Goal: Task Accomplishment & Management: Use online tool/utility

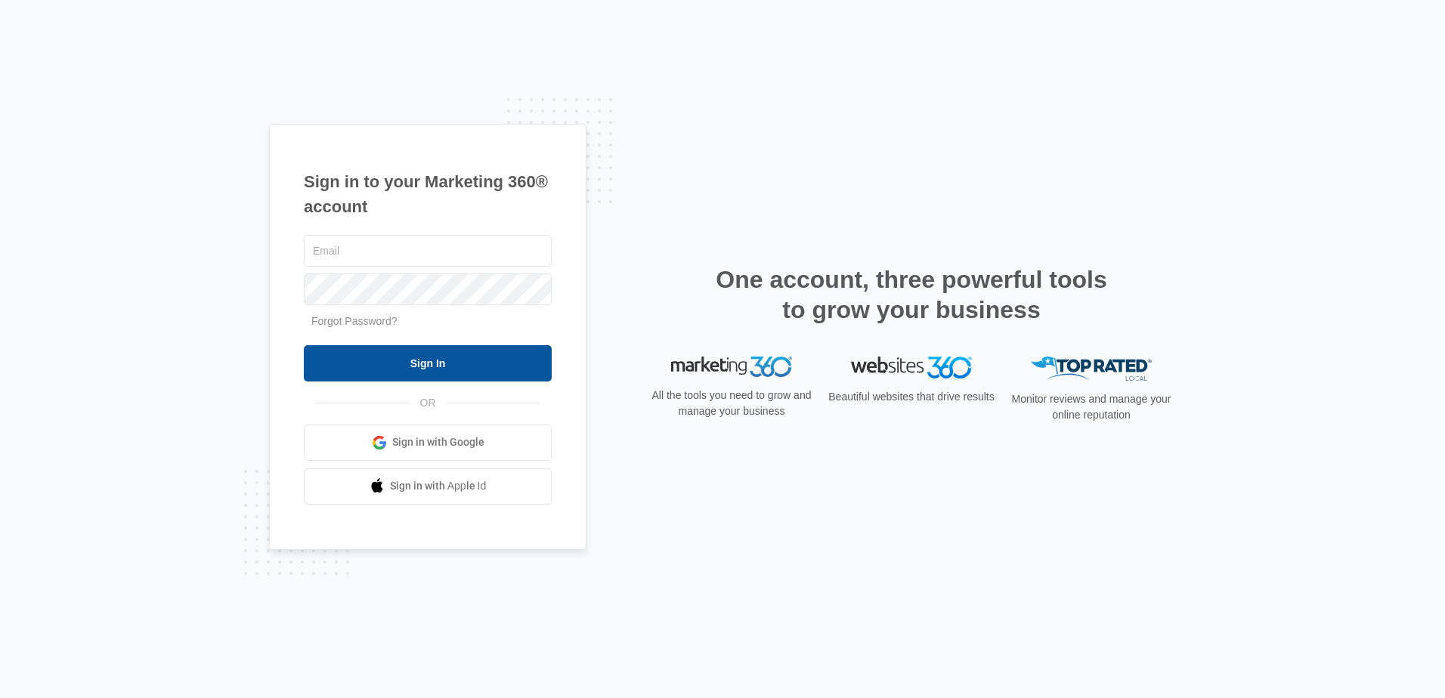
type input "[EMAIL_ADDRESS][DOMAIN_NAME]"
click at [412, 364] on input "Sign In" at bounding box center [428, 363] width 248 height 36
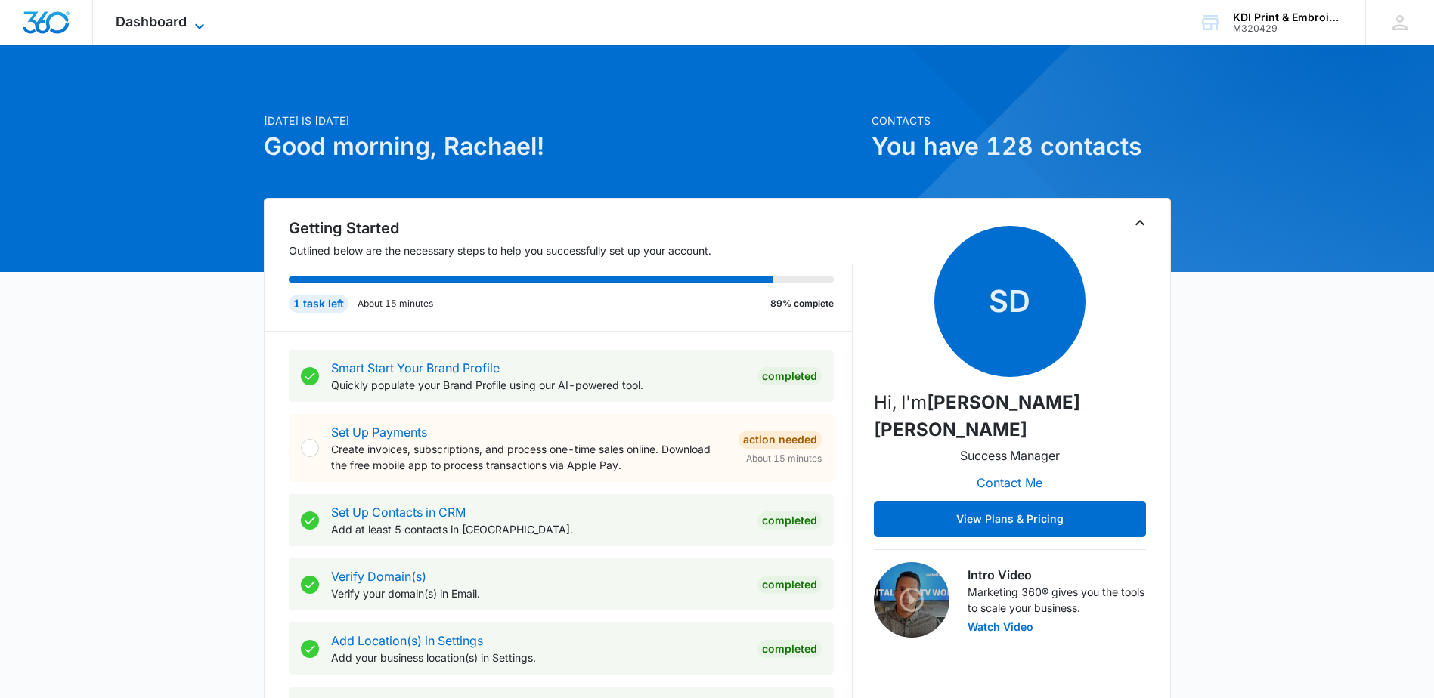
click at [149, 20] on span "Dashboard" at bounding box center [151, 22] width 71 height 16
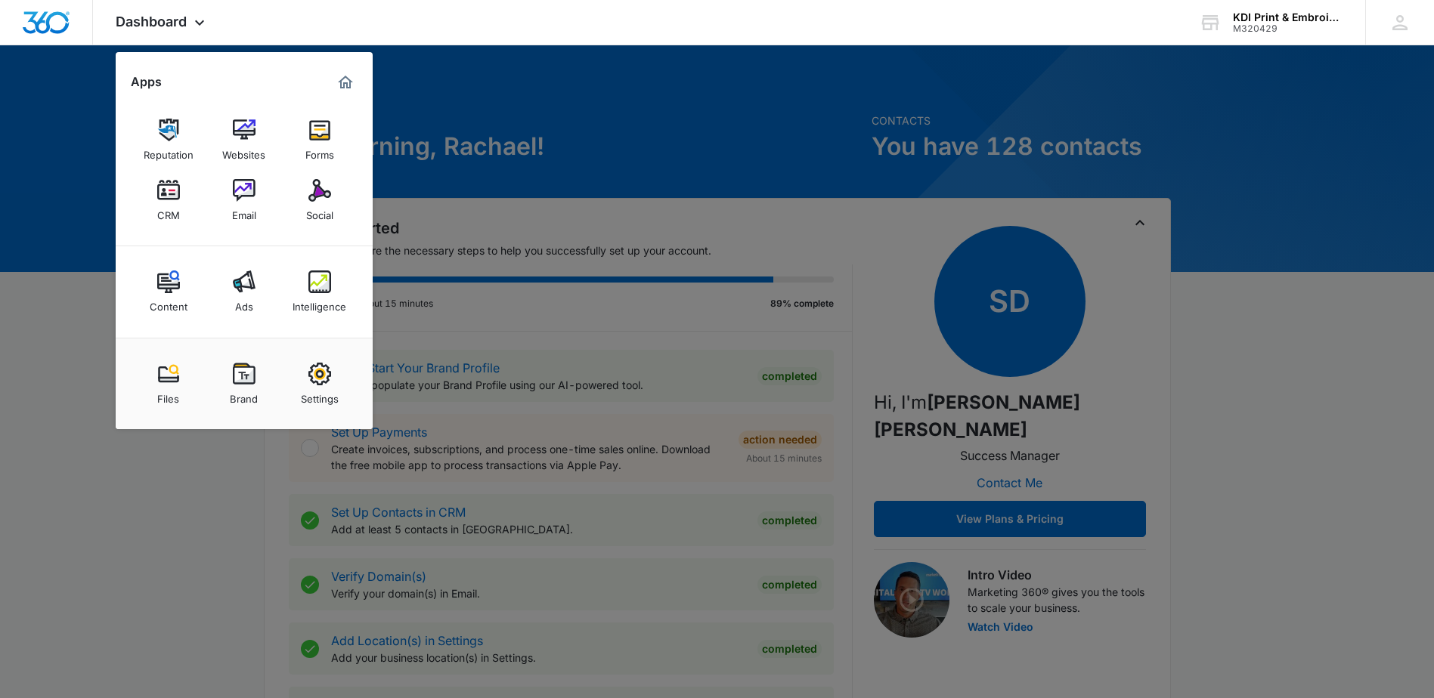
click at [166, 203] on div "CRM" at bounding box center [168, 212] width 23 height 20
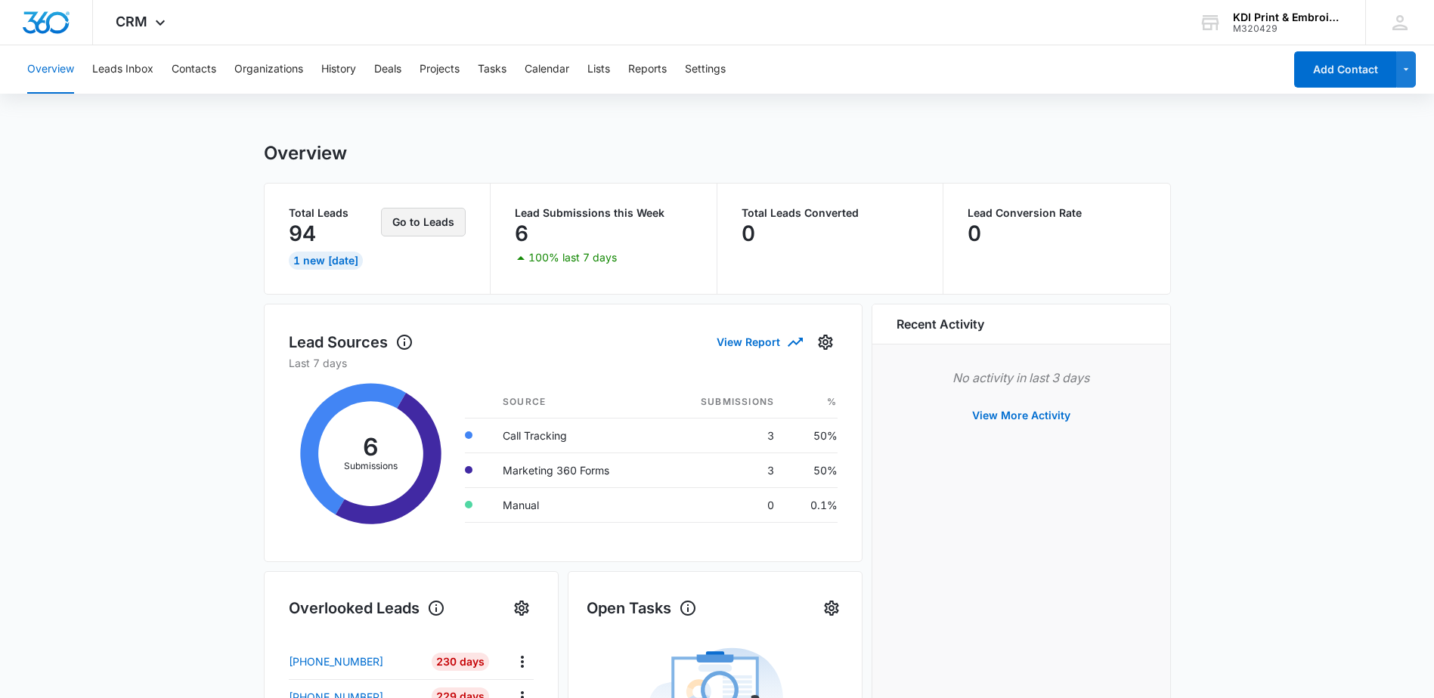
click at [429, 225] on button "Go to Leads" at bounding box center [423, 222] width 85 height 29
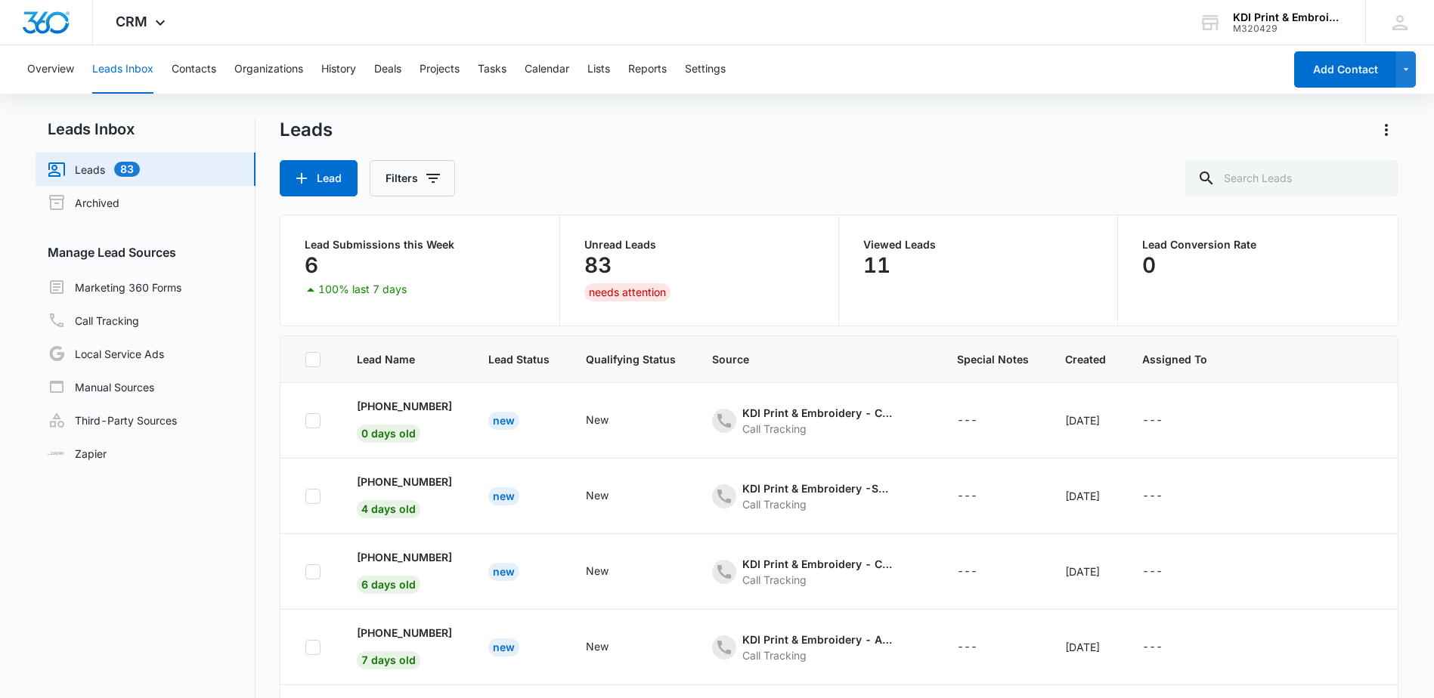
click at [97, 168] on link "Leads 83" at bounding box center [94, 169] width 92 height 18
click at [85, 284] on link "Marketing 360 Forms" at bounding box center [115, 287] width 134 height 18
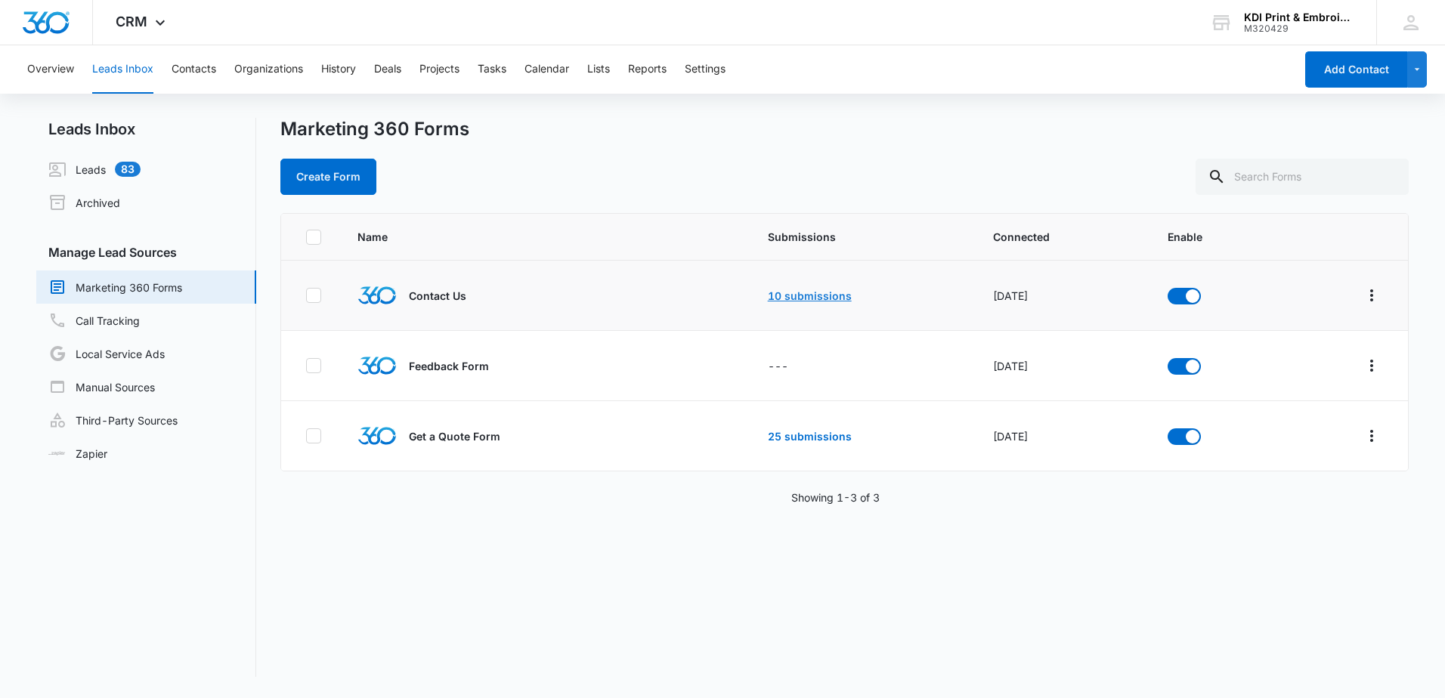
click at [796, 292] on link "10 submissions" at bounding box center [810, 295] width 84 height 13
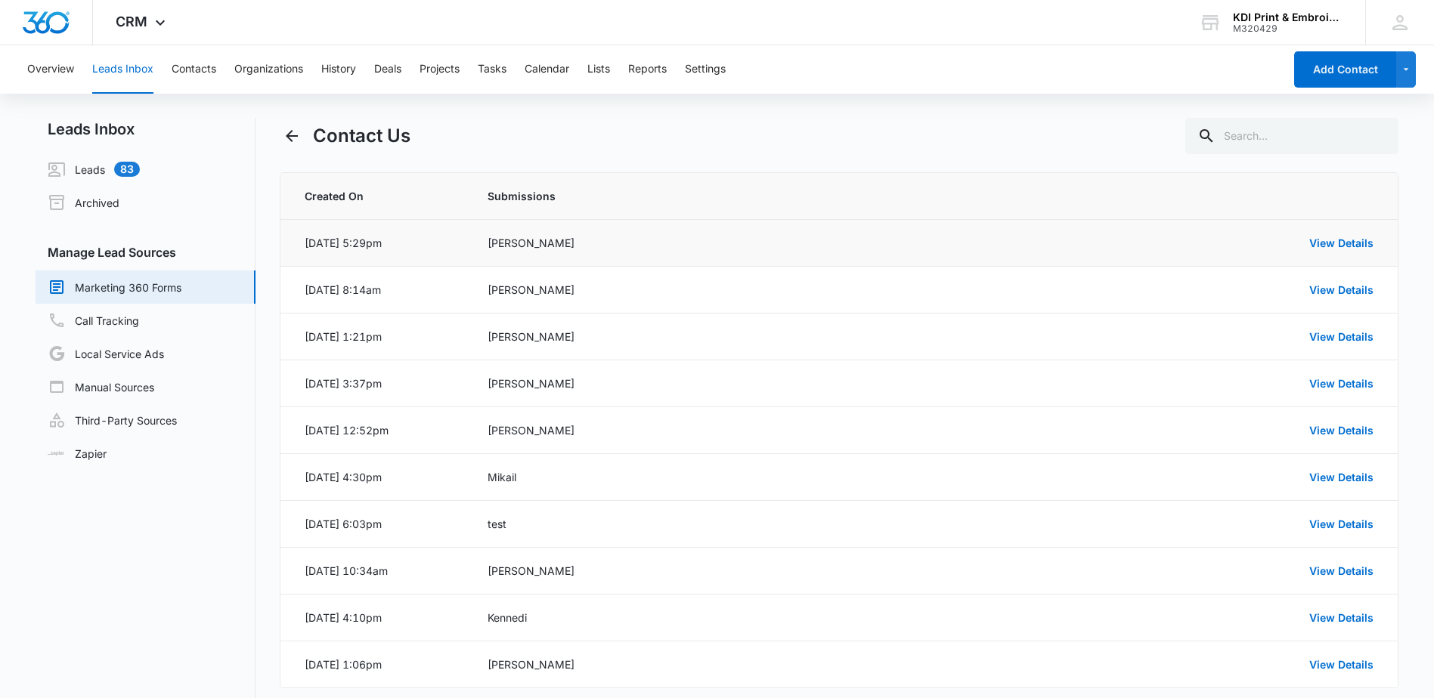
click at [371, 242] on div "[DATE] 5:29pm" at bounding box center [343, 243] width 77 height 16
click at [1325, 241] on link "View Details" at bounding box center [1341, 243] width 64 height 13
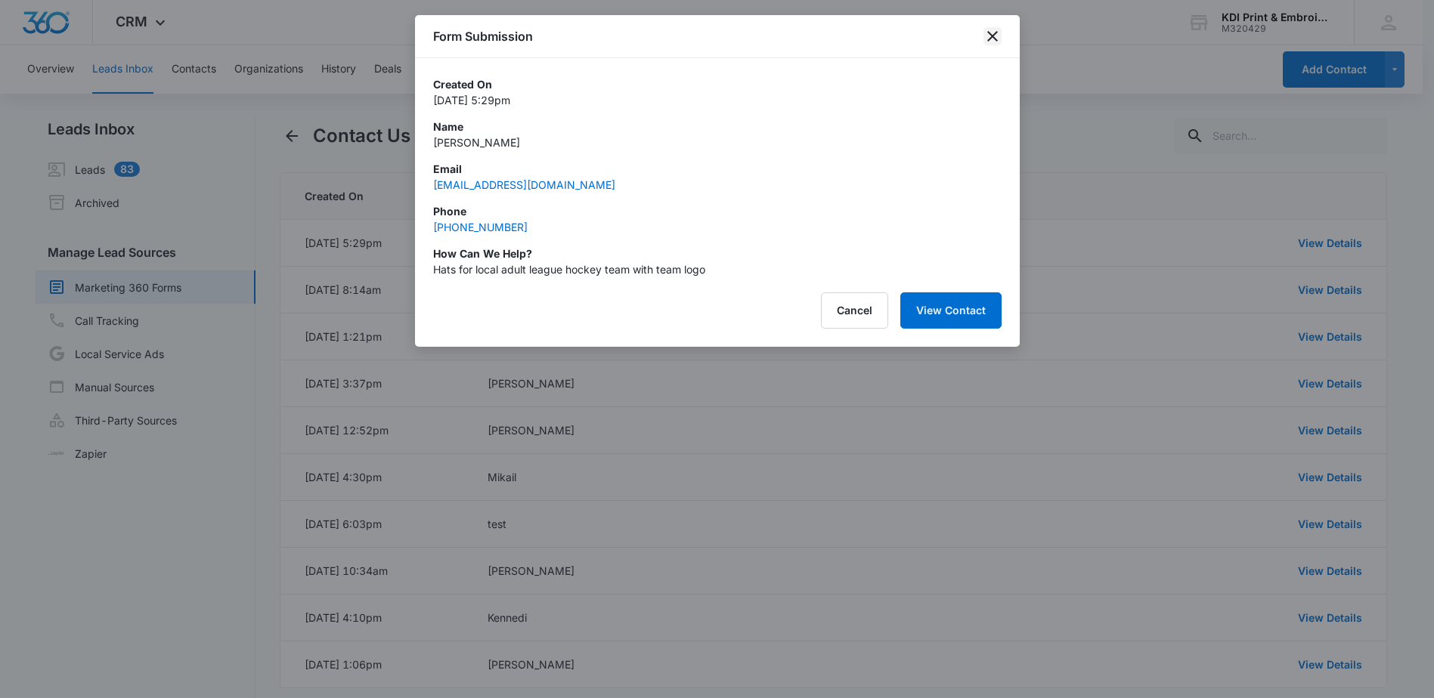
click at [988, 32] on icon "close" at bounding box center [992, 36] width 11 height 11
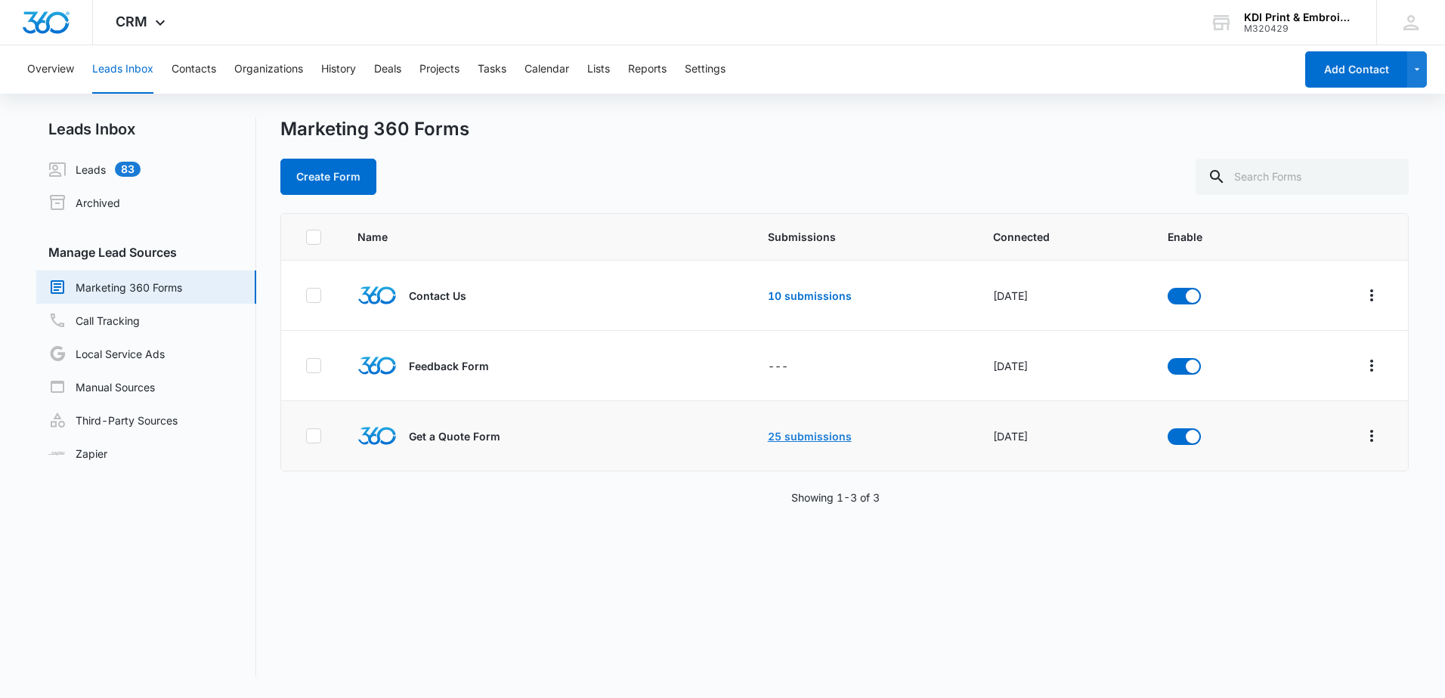
click at [781, 434] on link "25 submissions" at bounding box center [810, 436] width 84 height 13
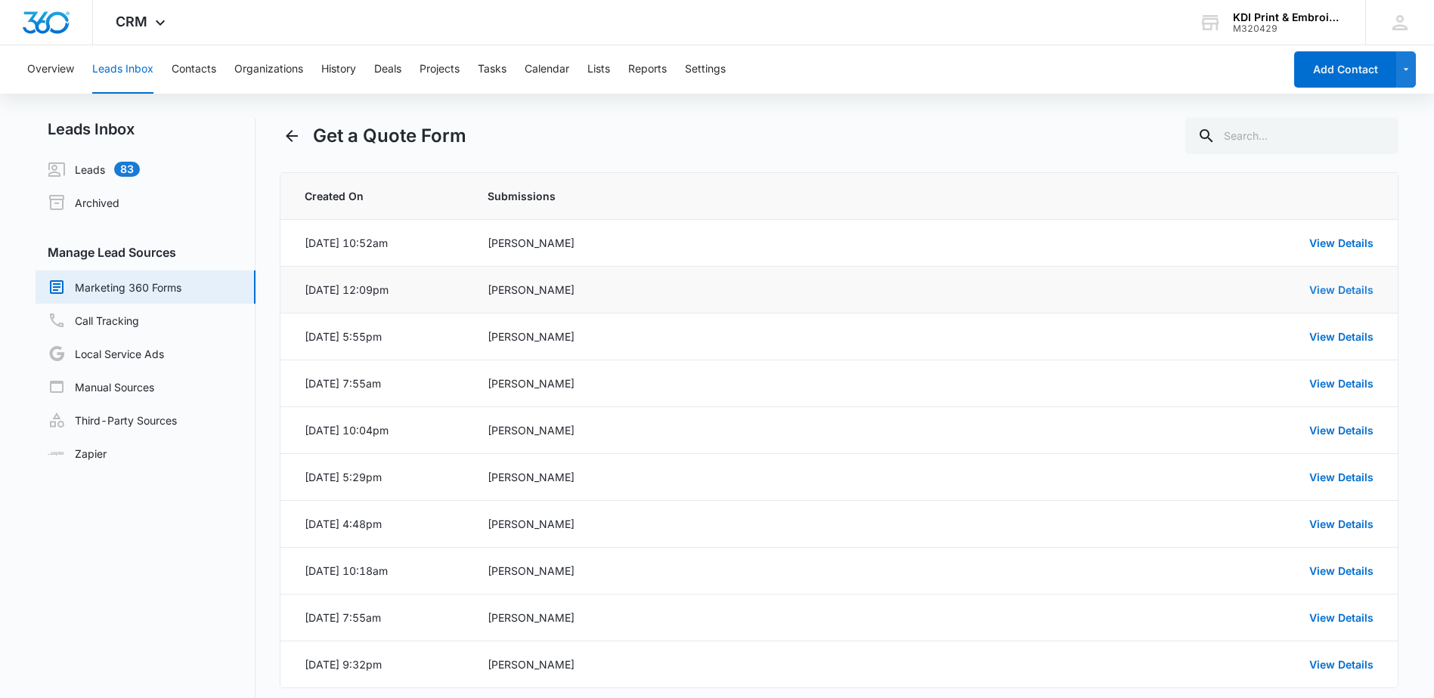
click at [1335, 286] on link "View Details" at bounding box center [1341, 289] width 64 height 13
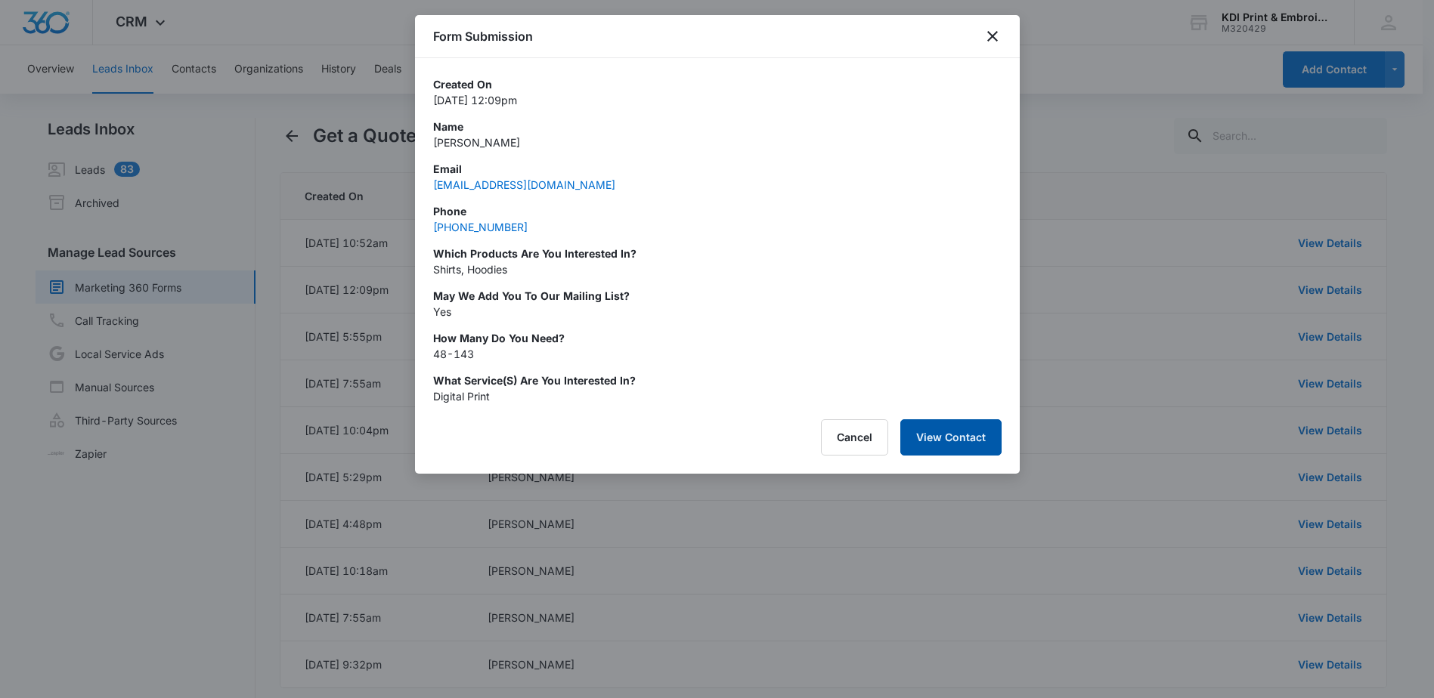
click at [924, 441] on button "View Contact" at bounding box center [950, 437] width 101 height 36
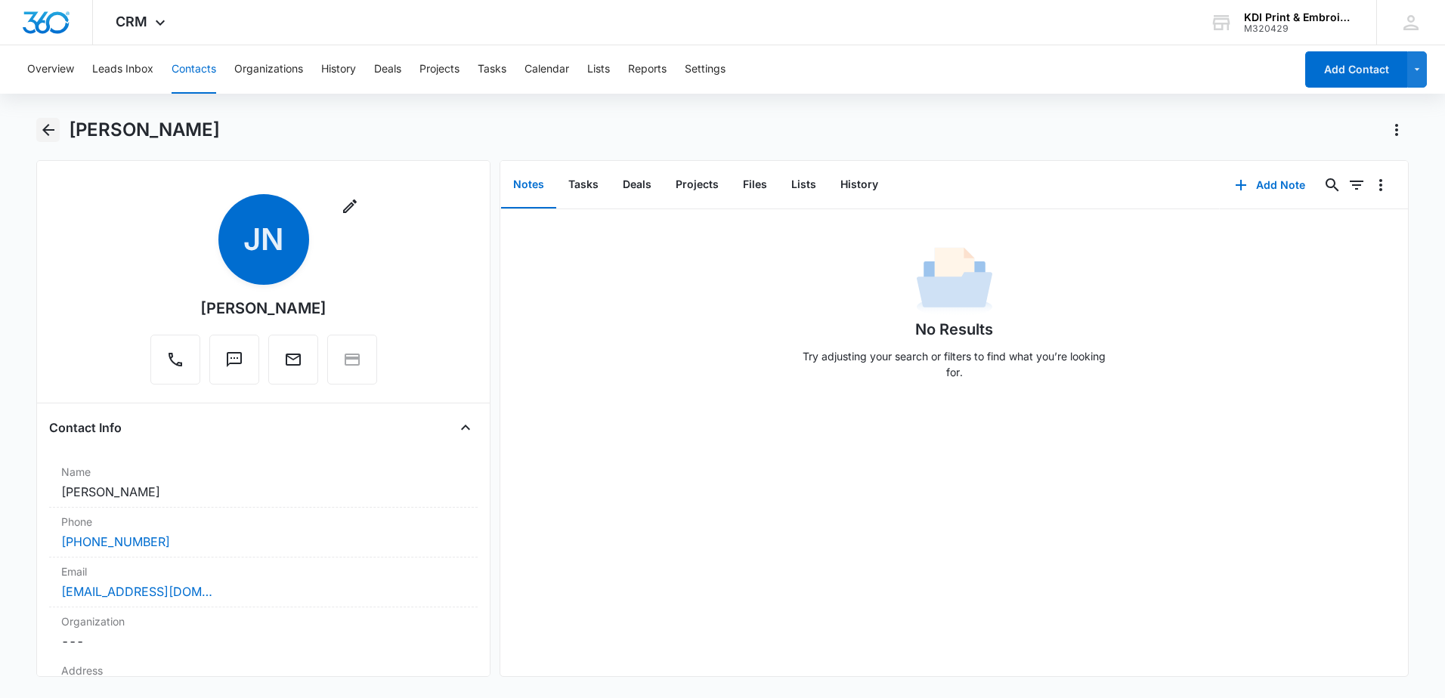
click at [46, 126] on icon "Back" at bounding box center [48, 130] width 12 height 12
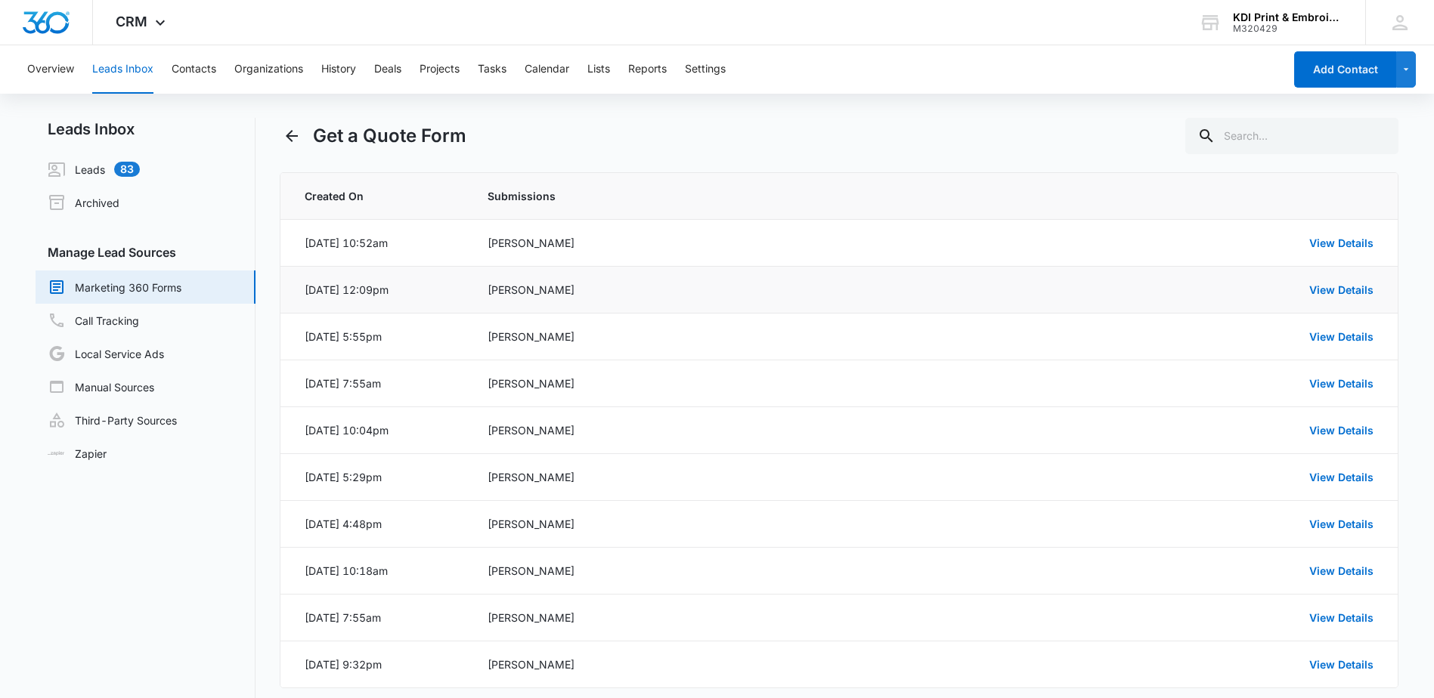
click at [321, 289] on div "[DATE] 12:09pm" at bounding box center [347, 290] width 84 height 16
click at [1351, 292] on link "View Details" at bounding box center [1341, 289] width 64 height 13
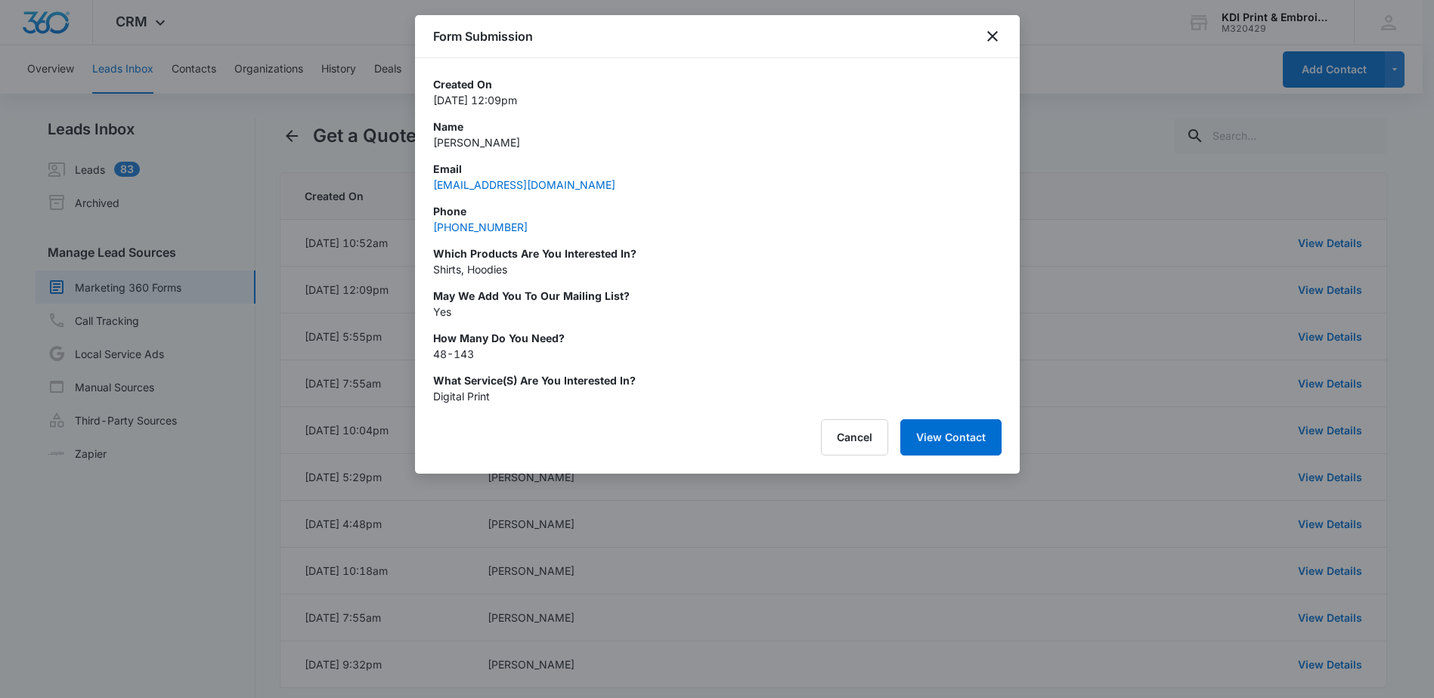
click at [695, 131] on p "Name" at bounding box center [717, 127] width 568 height 16
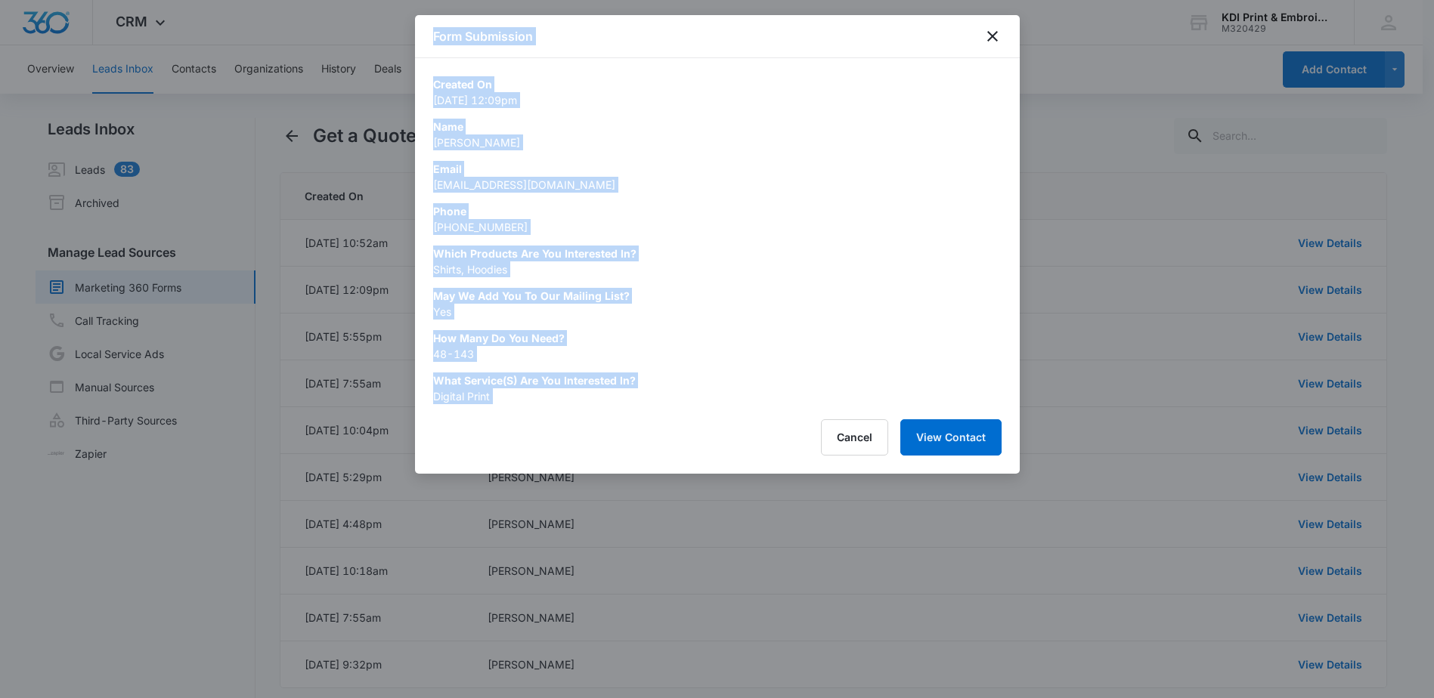
drag, startPoint x: 429, startPoint y: 18, endPoint x: 651, endPoint y: 404, distance: 445.5
click at [651, 404] on div "Form Submission Created On [DATE] 12:09pm Name [PERSON_NAME] Email [EMAIL_ADDRE…" at bounding box center [717, 244] width 605 height 459
drag, startPoint x: 651, startPoint y: 404, endPoint x: 756, endPoint y: 286, distance: 159.0
click at [756, 286] on div "Created On [DATE] 12:09pm Name [PERSON_NAME] Email [EMAIL_ADDRESS][DOMAIN_NAME]…" at bounding box center [717, 240] width 568 height 328
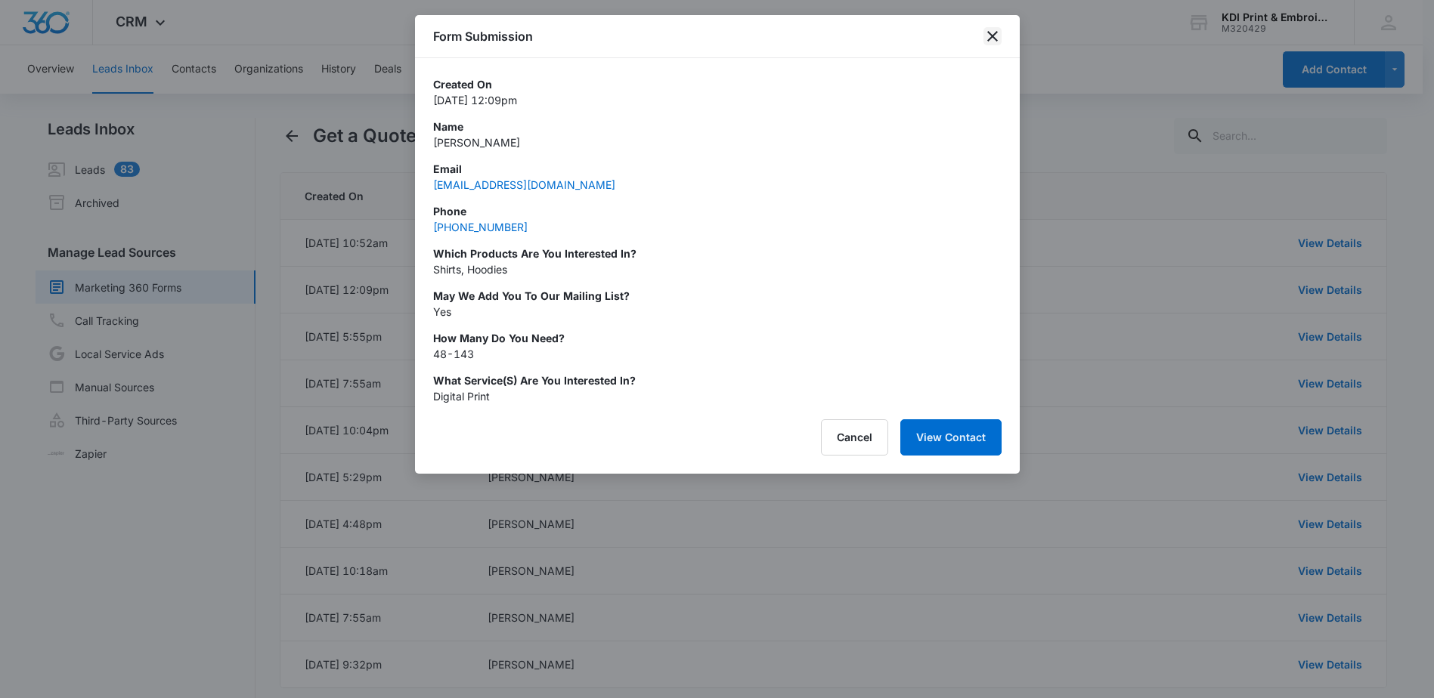
click at [992, 32] on icon "close" at bounding box center [992, 36] width 18 height 18
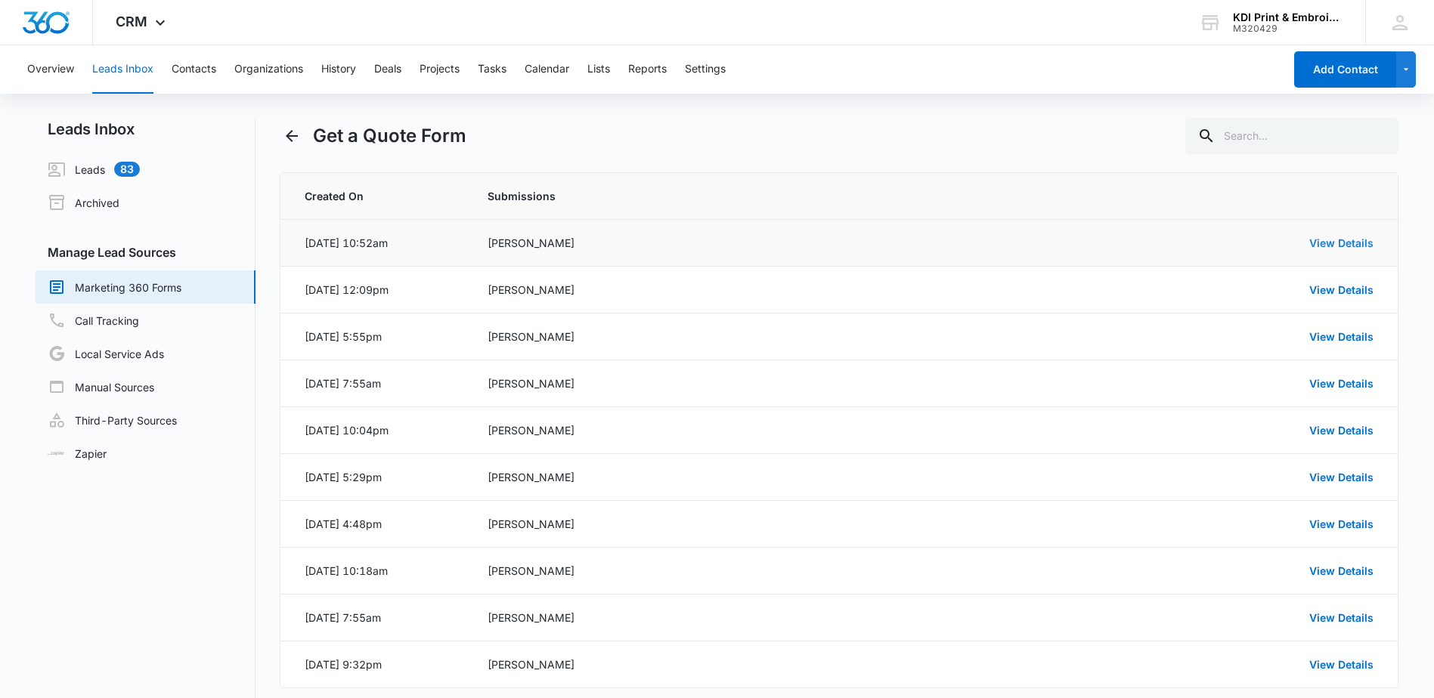
click at [1323, 243] on link "View Details" at bounding box center [1341, 243] width 64 height 13
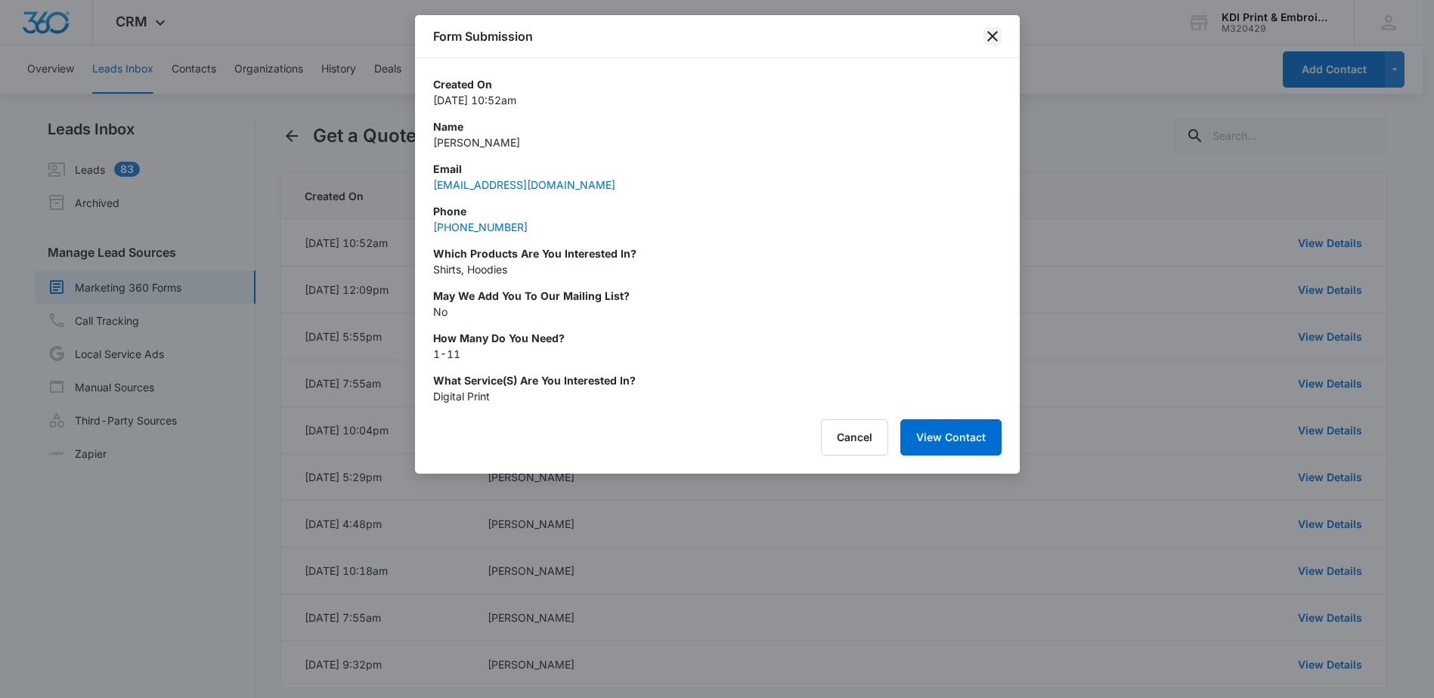
click at [997, 29] on icon "close" at bounding box center [992, 36] width 18 height 18
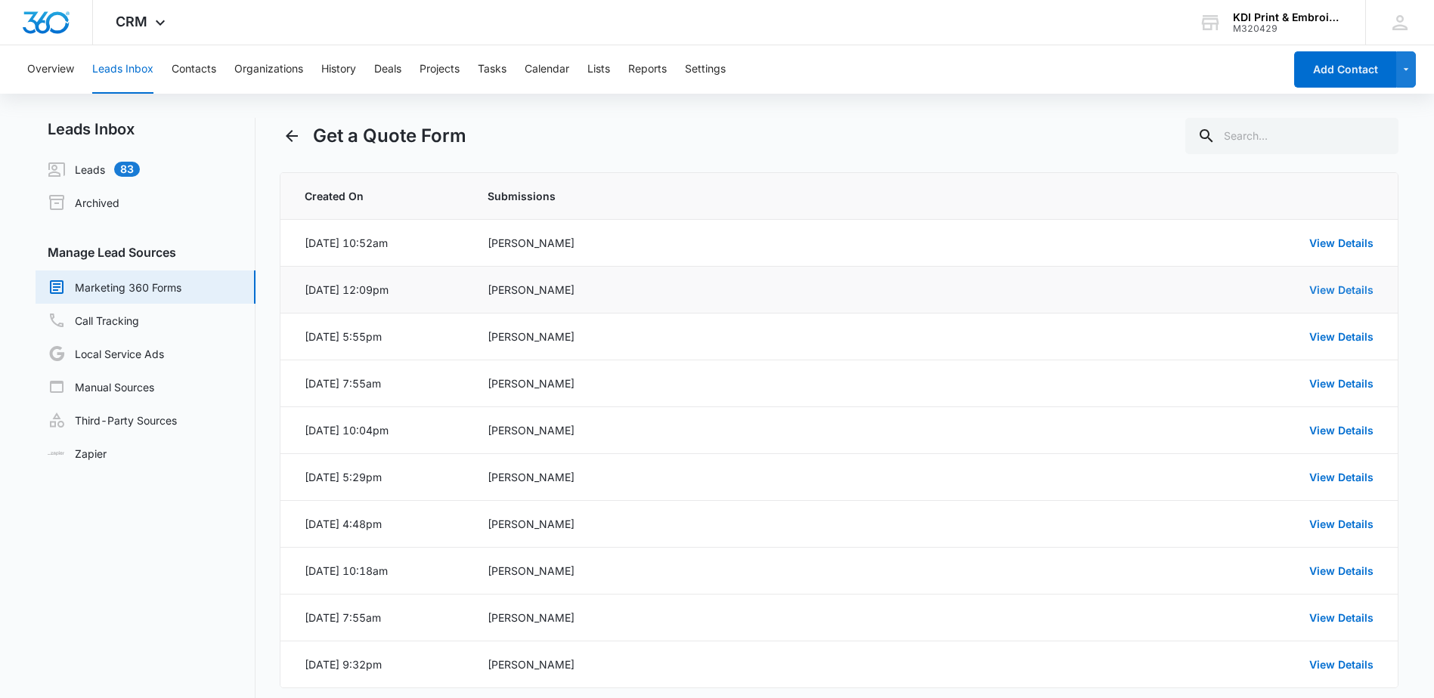
click at [1347, 289] on link "View Details" at bounding box center [1341, 289] width 64 height 13
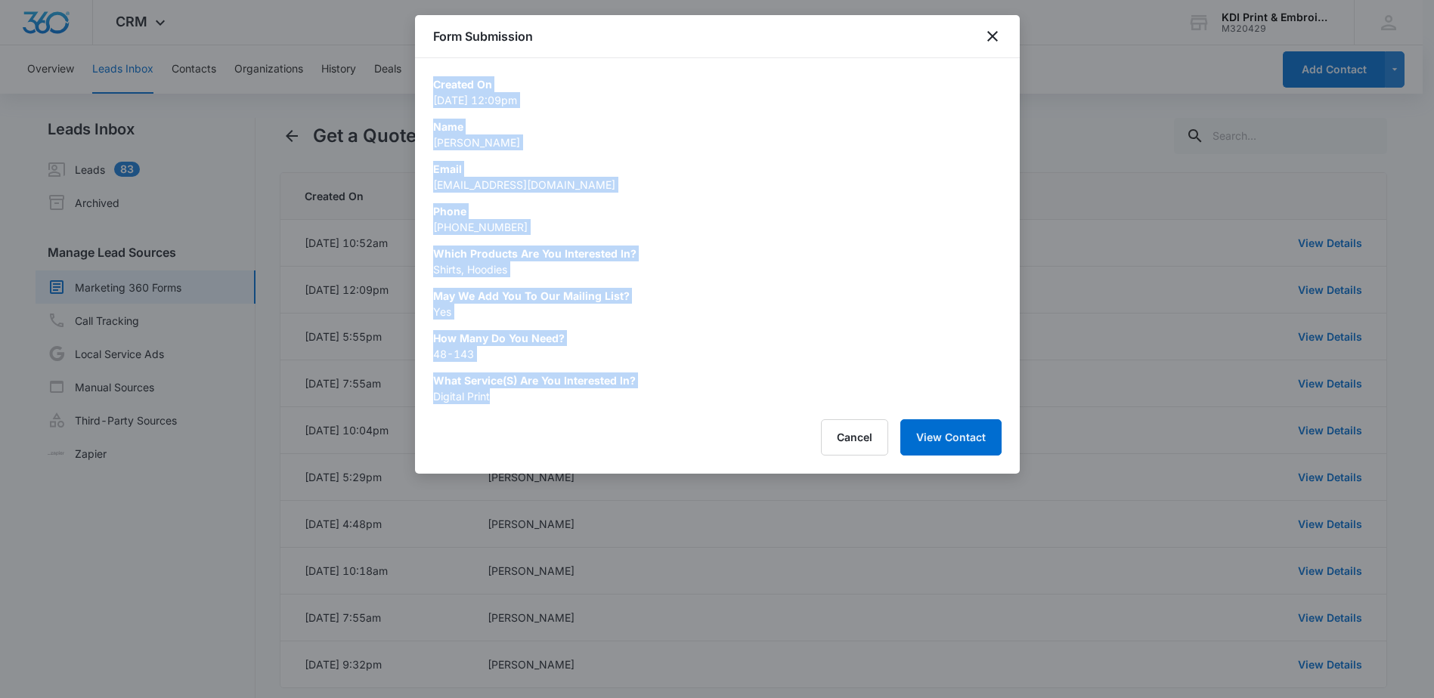
drag, startPoint x: 433, startPoint y: 78, endPoint x: 590, endPoint y: 398, distance: 356.2
click at [590, 398] on div "Created On [DATE] 12:09pm Name [PERSON_NAME] Email [EMAIL_ADDRESS][DOMAIN_NAME]…" at bounding box center [717, 240] width 568 height 328
copy div "Created On [DATE] 12:09pm Name [PERSON_NAME] Email [EMAIL_ADDRESS][DOMAIN_NAME]…"
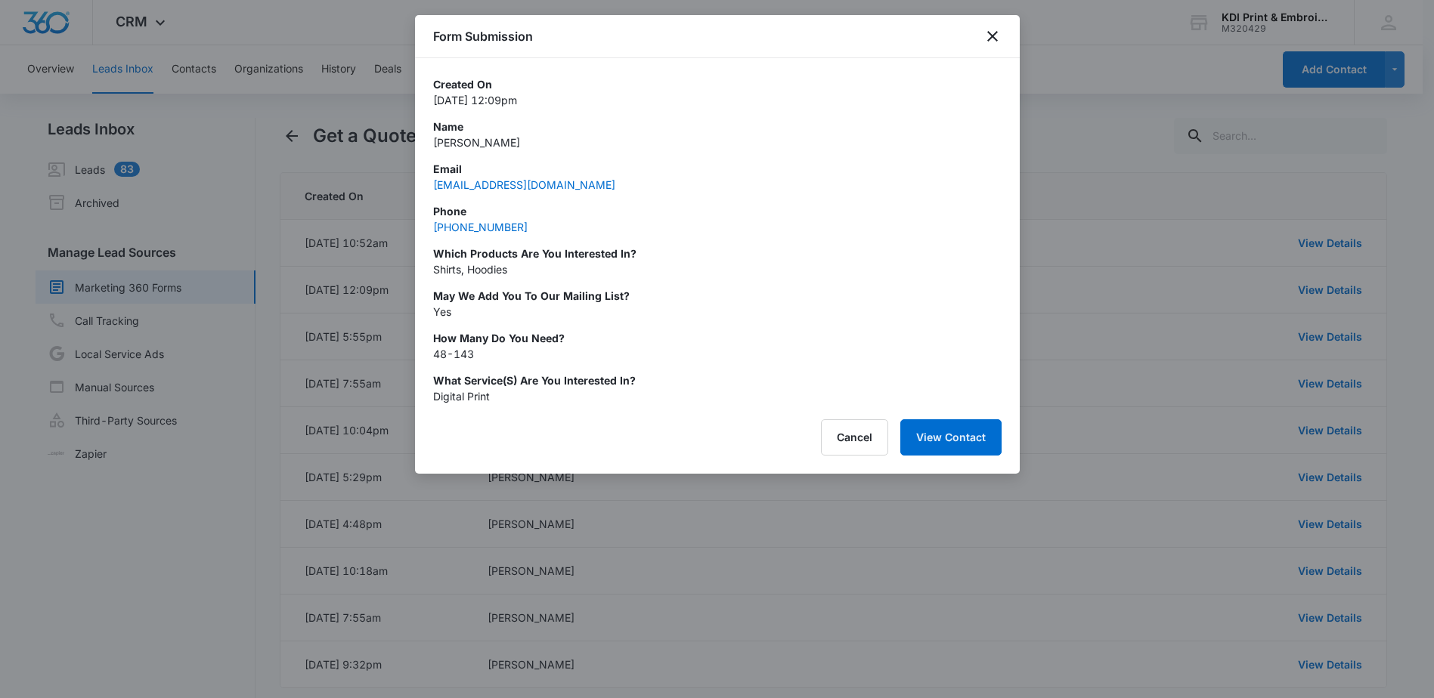
click at [1211, 226] on div at bounding box center [717, 349] width 1434 height 698
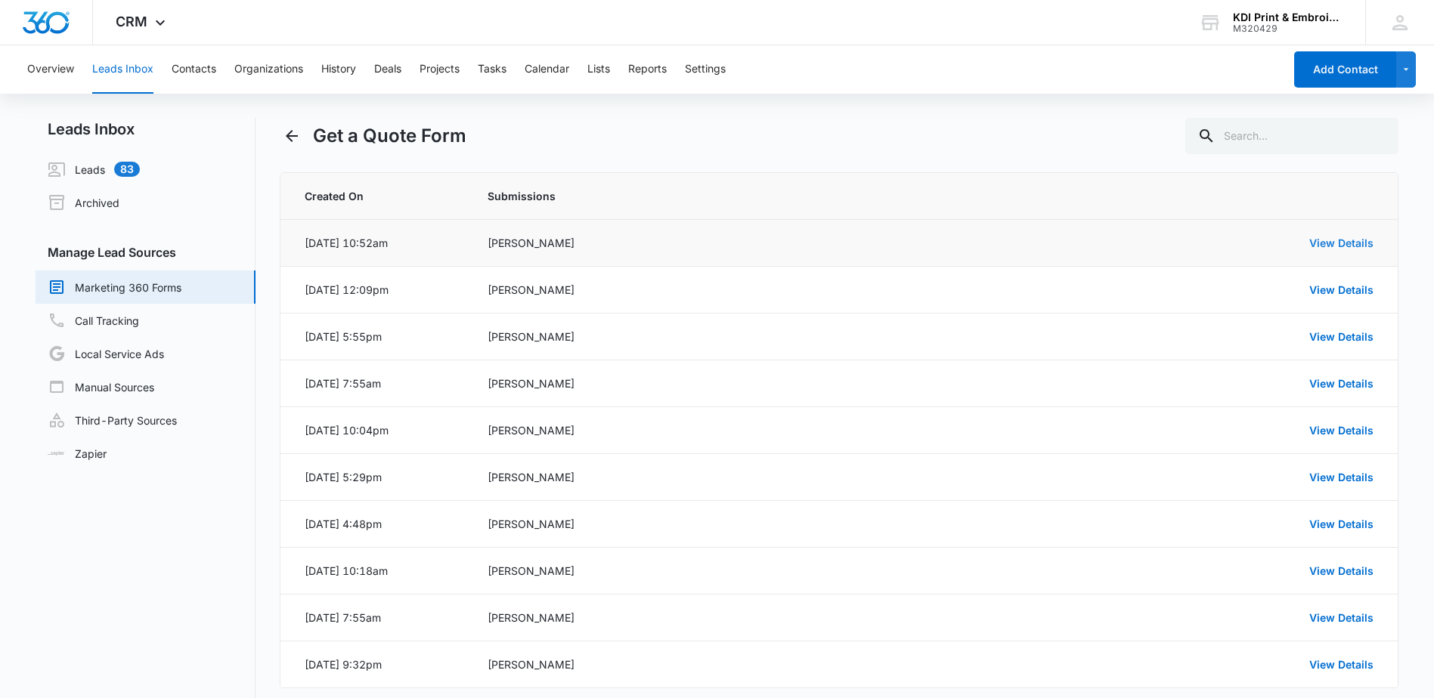
click at [1323, 243] on link "View Details" at bounding box center [1341, 243] width 64 height 13
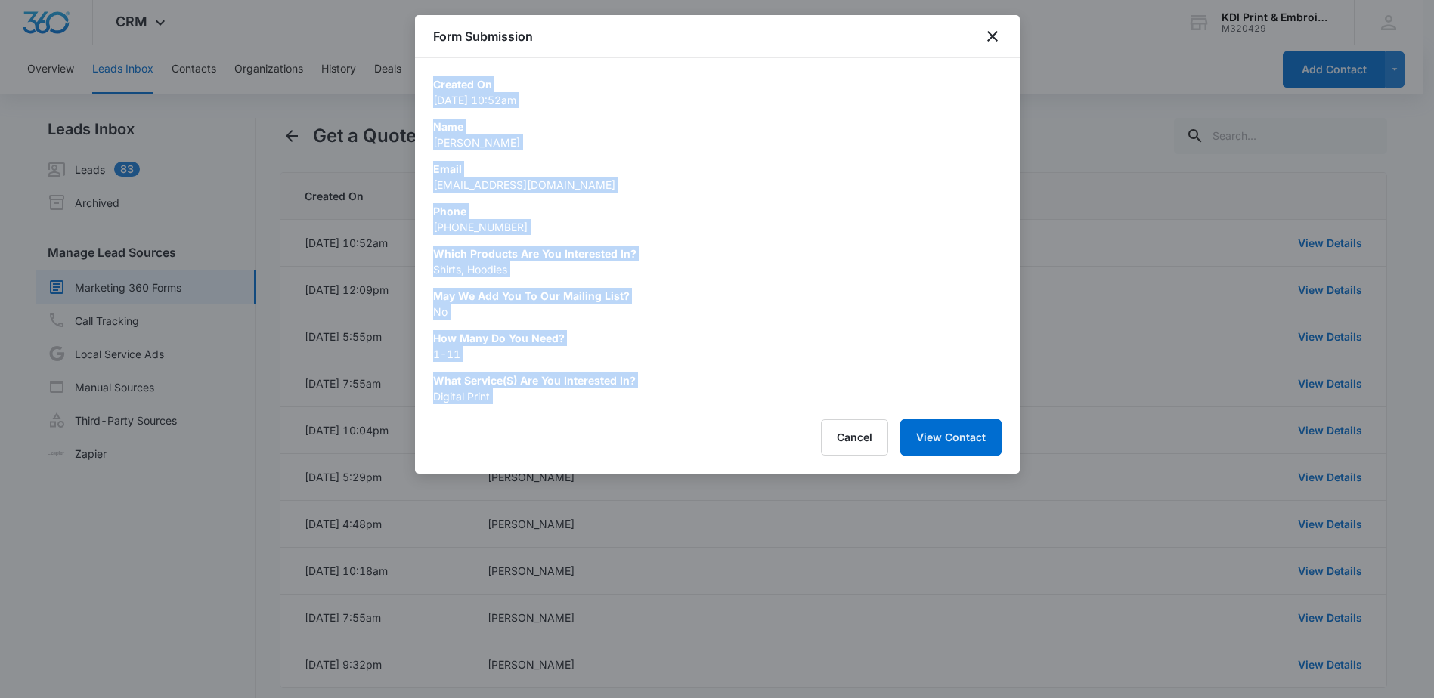
drag, startPoint x: 434, startPoint y: 79, endPoint x: 670, endPoint y: 413, distance: 408.3
click at [670, 413] on div "Form Submission Created On [DATE] 10:52am Name [PERSON_NAME] Email [EMAIL_ADDRE…" at bounding box center [717, 244] width 605 height 459
copy div "Created On [DATE] 10:52am Name [PERSON_NAME] Email [EMAIL_ADDRESS][DOMAIN_NAME]…"
